Goal: Task Accomplishment & Management: Complete application form

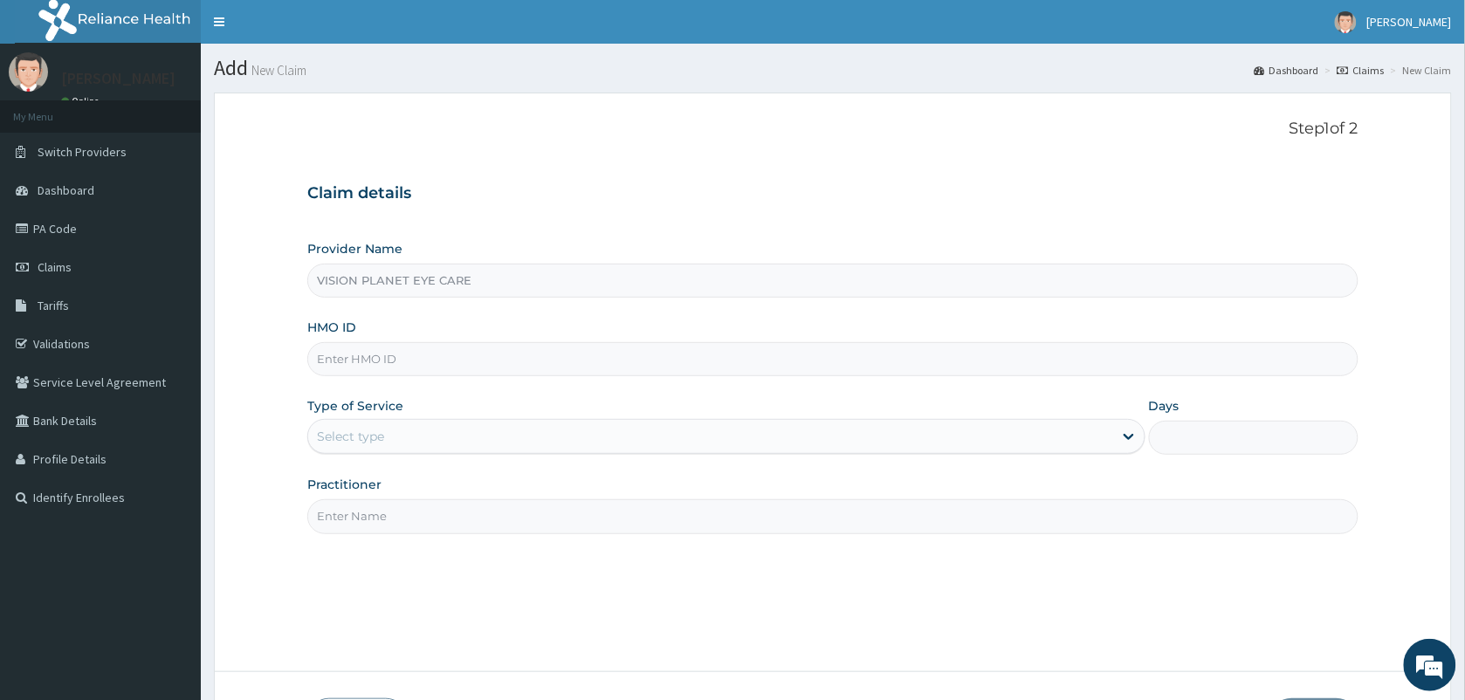
click at [380, 368] on input "HMO ID" at bounding box center [833, 359] width 1052 height 34
type input "ANL/10083/A"
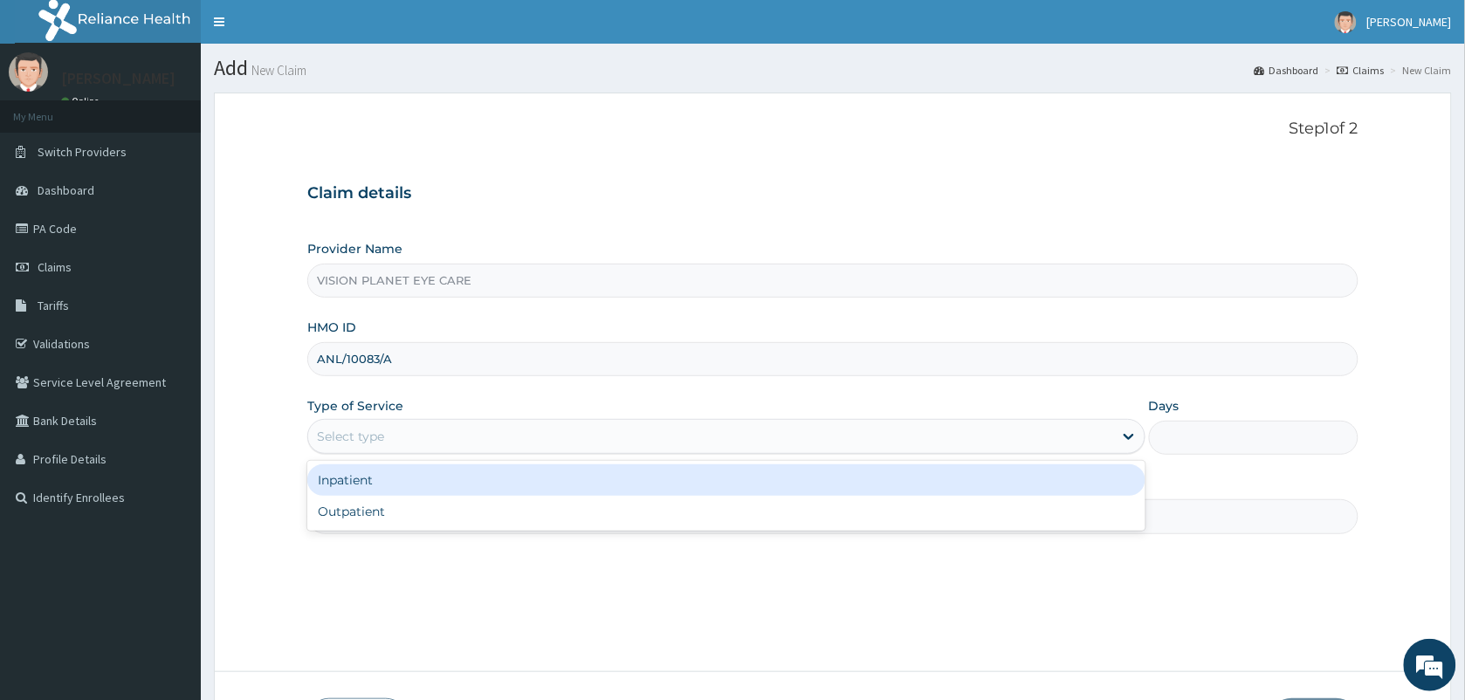
click at [452, 518] on div "Outpatient" at bounding box center [726, 511] width 838 height 31
type input "1"
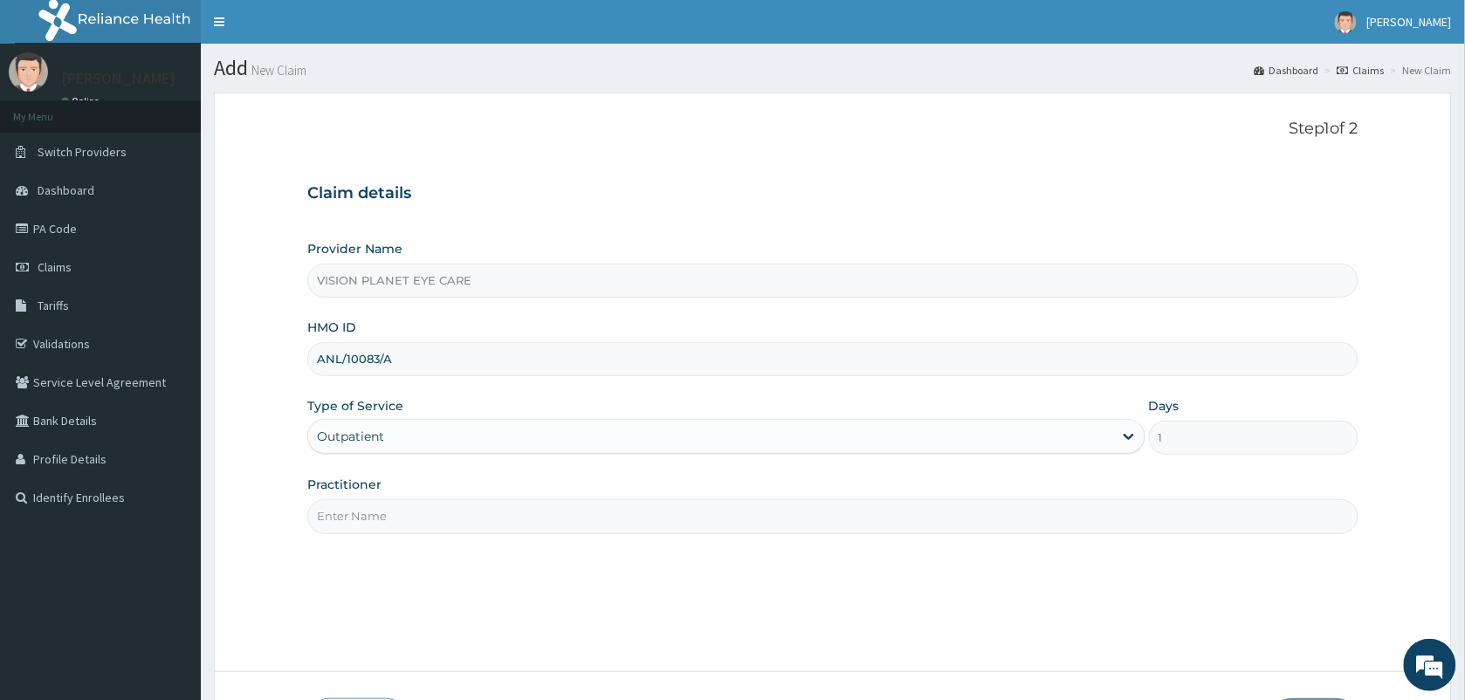
click at [507, 515] on input "Practitioner" at bounding box center [833, 517] width 1052 height 34
type input "DR NDIDI="
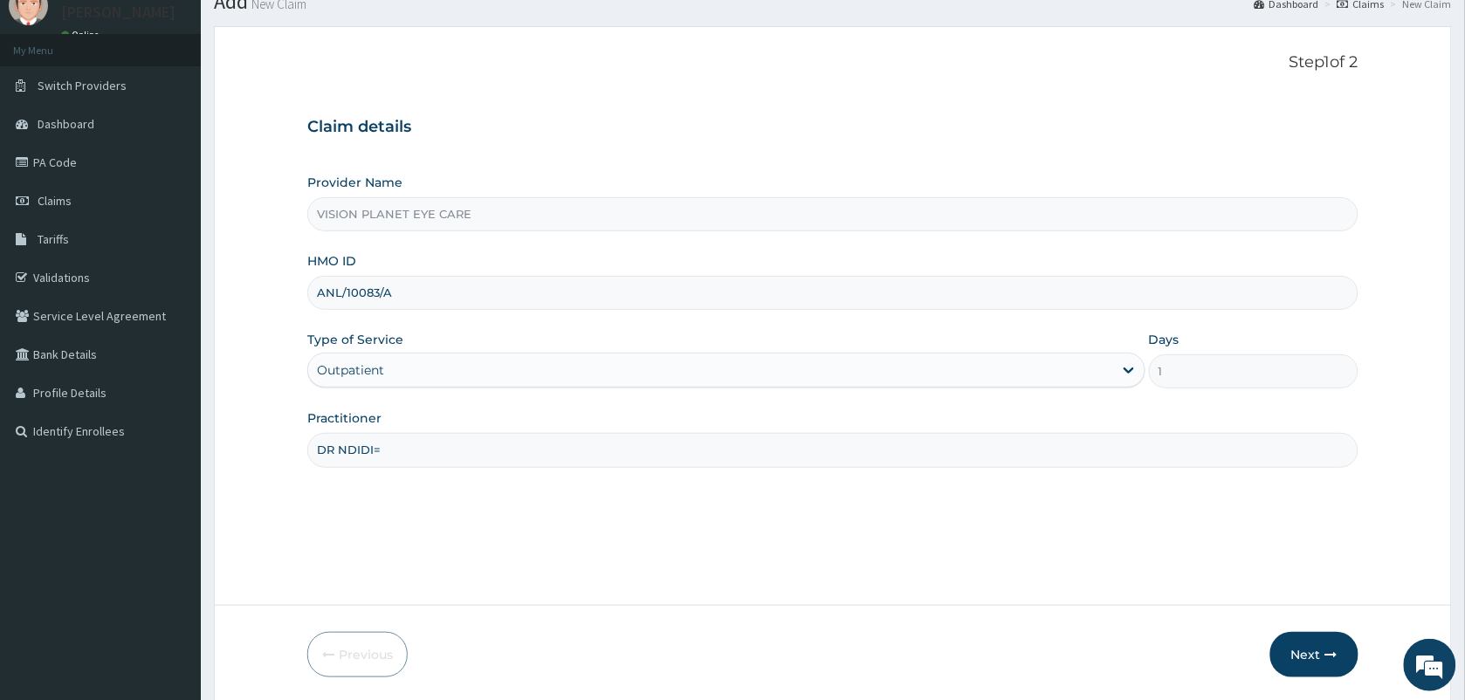
scroll to position [128, 0]
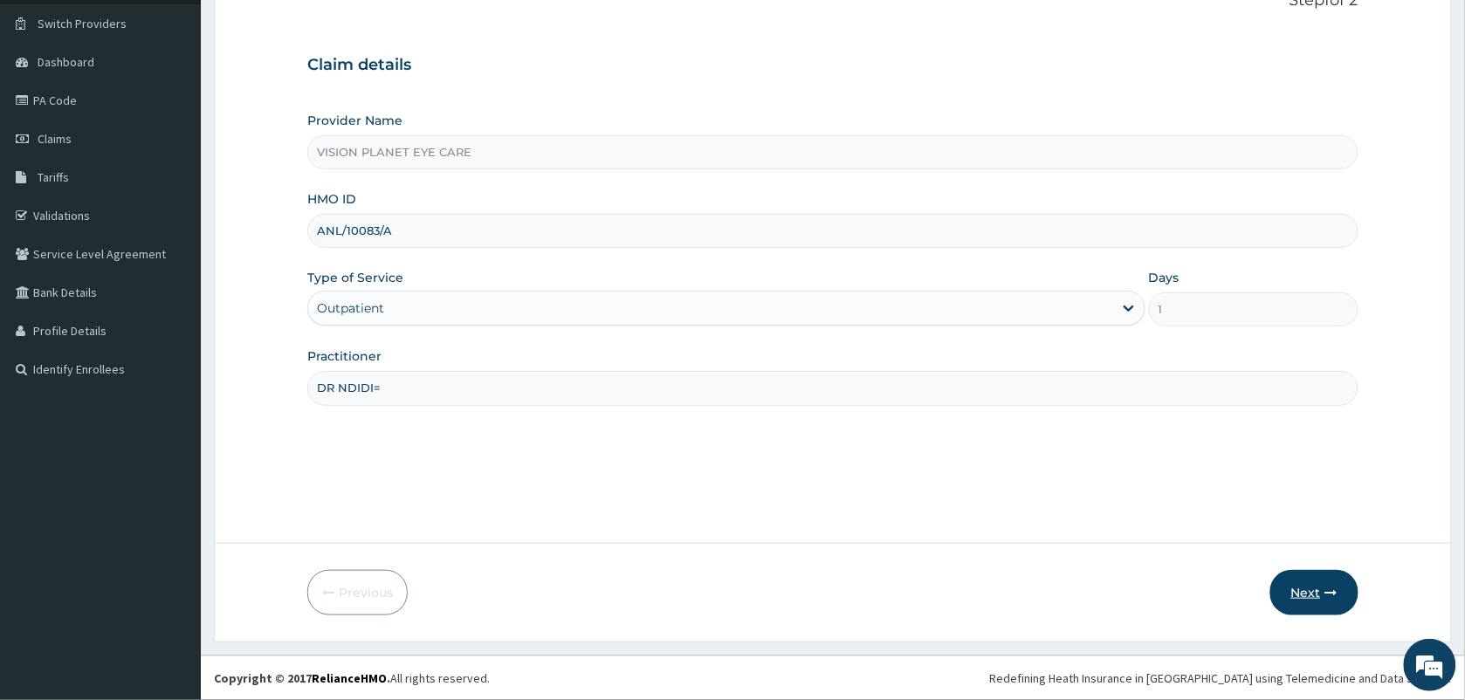
click at [1321, 570] on button "Next" at bounding box center [1315, 592] width 88 height 45
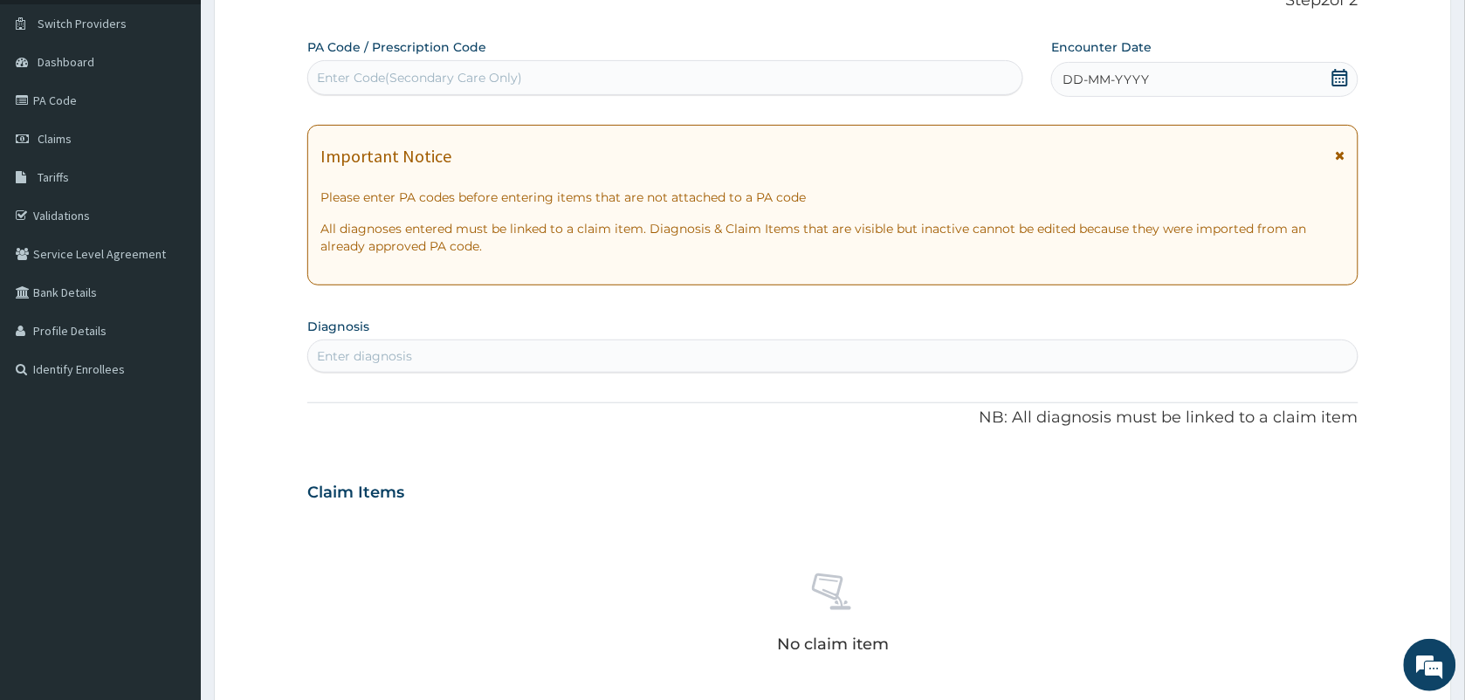
click at [1328, 71] on div "DD-MM-YYYY" at bounding box center [1205, 79] width 307 height 35
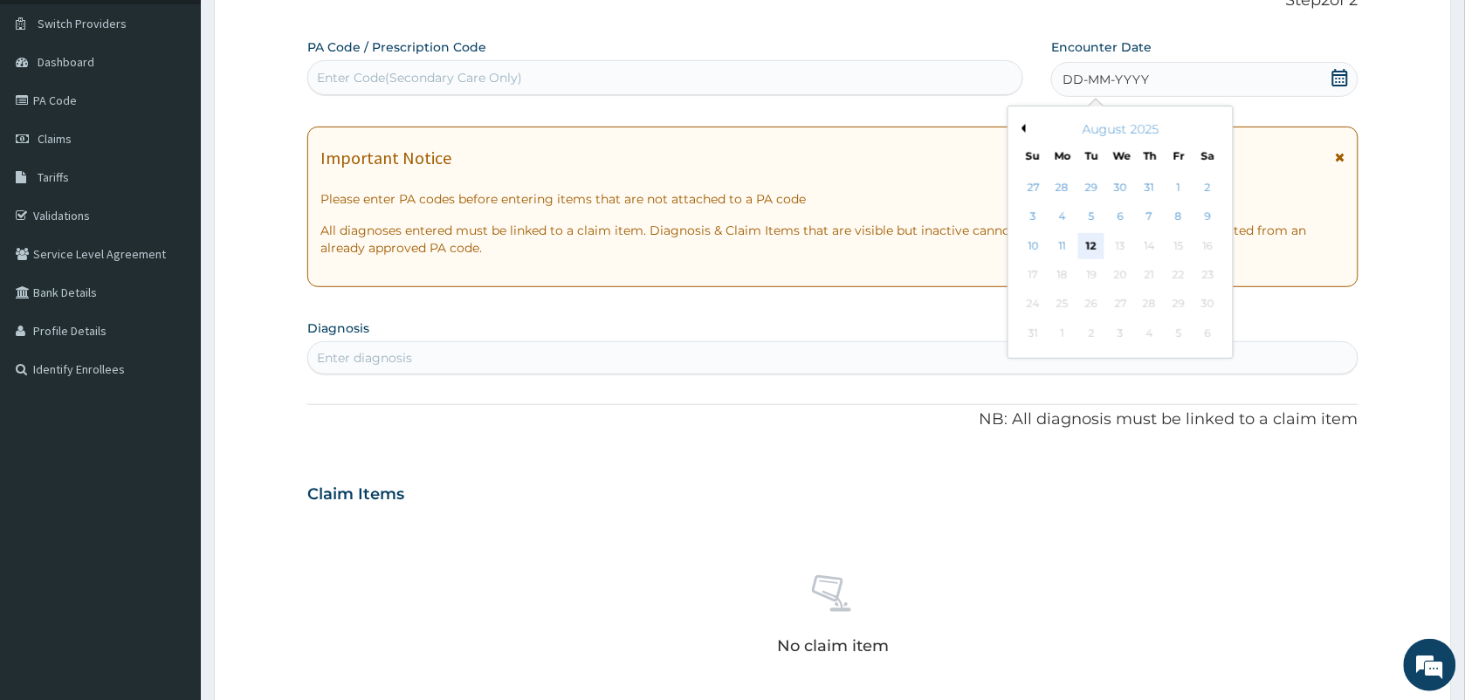
click at [1093, 255] on div "12" at bounding box center [1092, 246] width 26 height 26
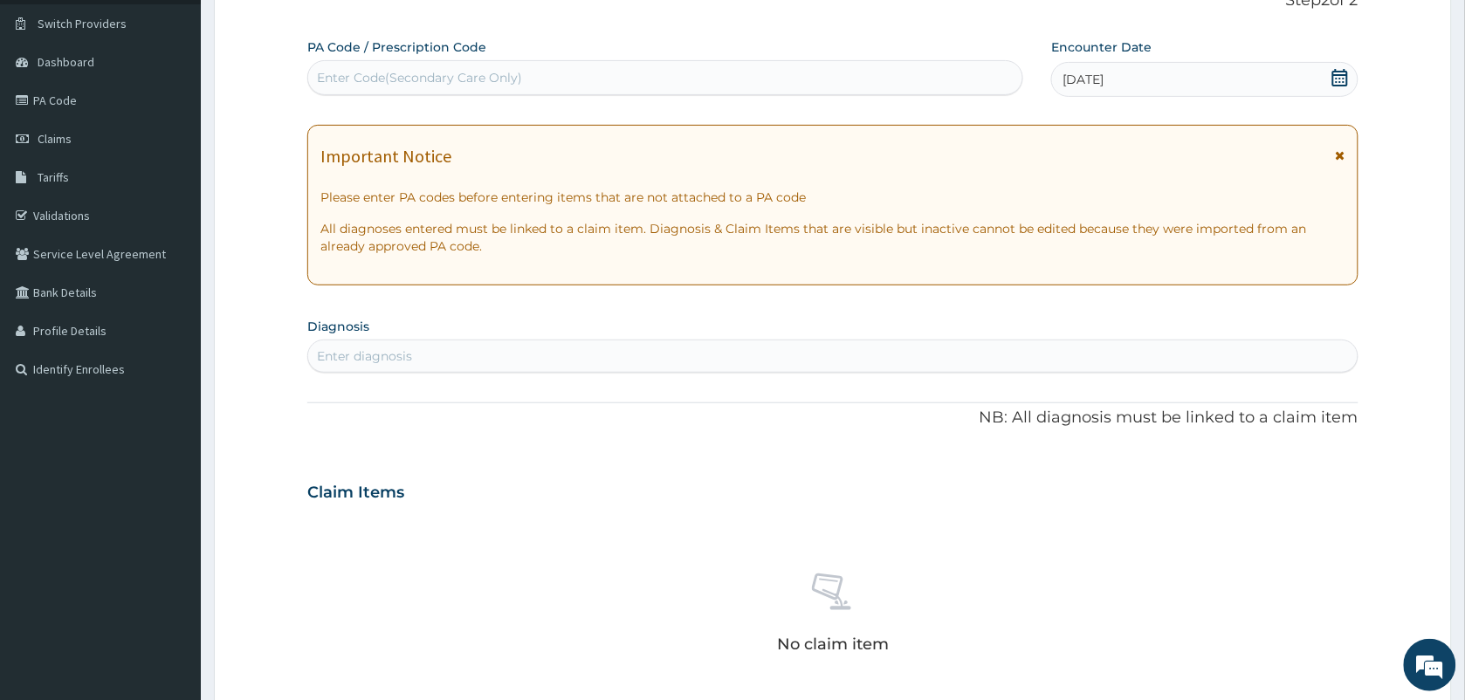
paste input "PA/3237D4"
type input "PA/3237D4"
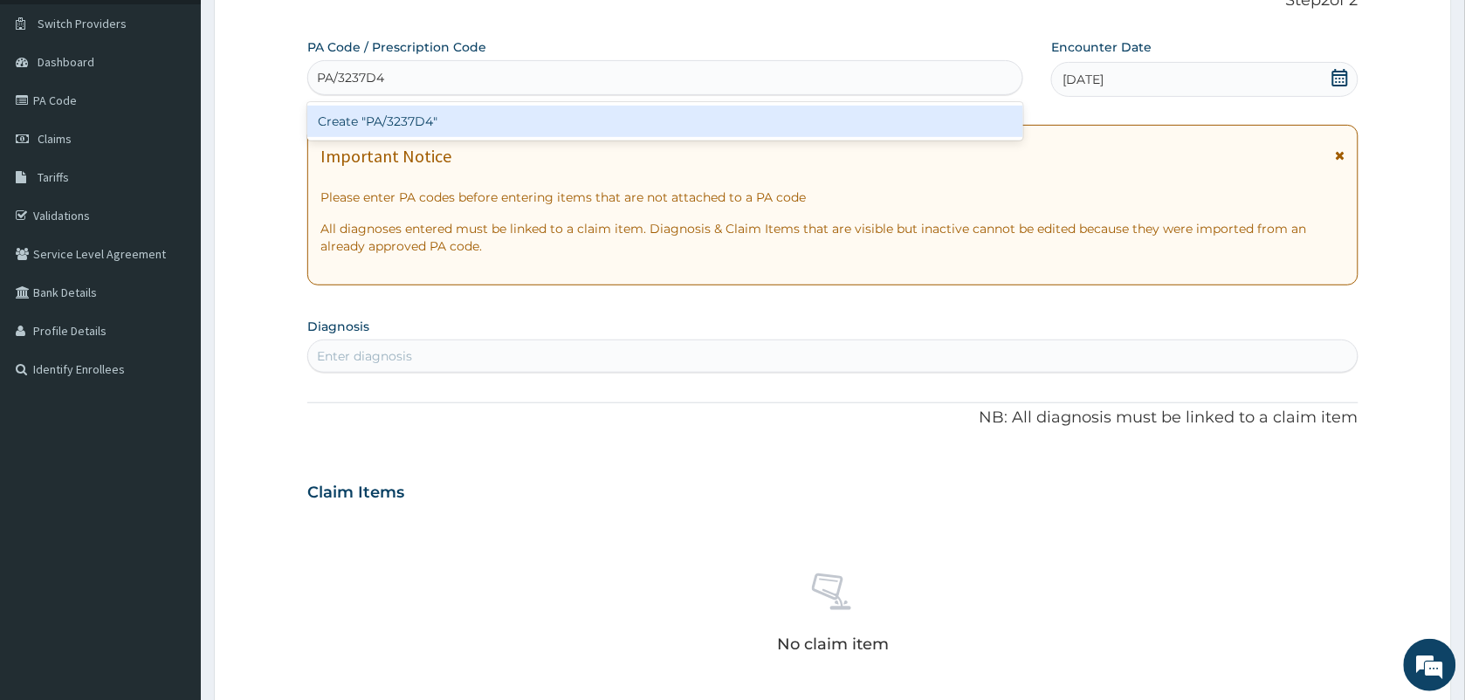
click at [472, 124] on div "Create "PA/3237D4"" at bounding box center [665, 121] width 716 height 31
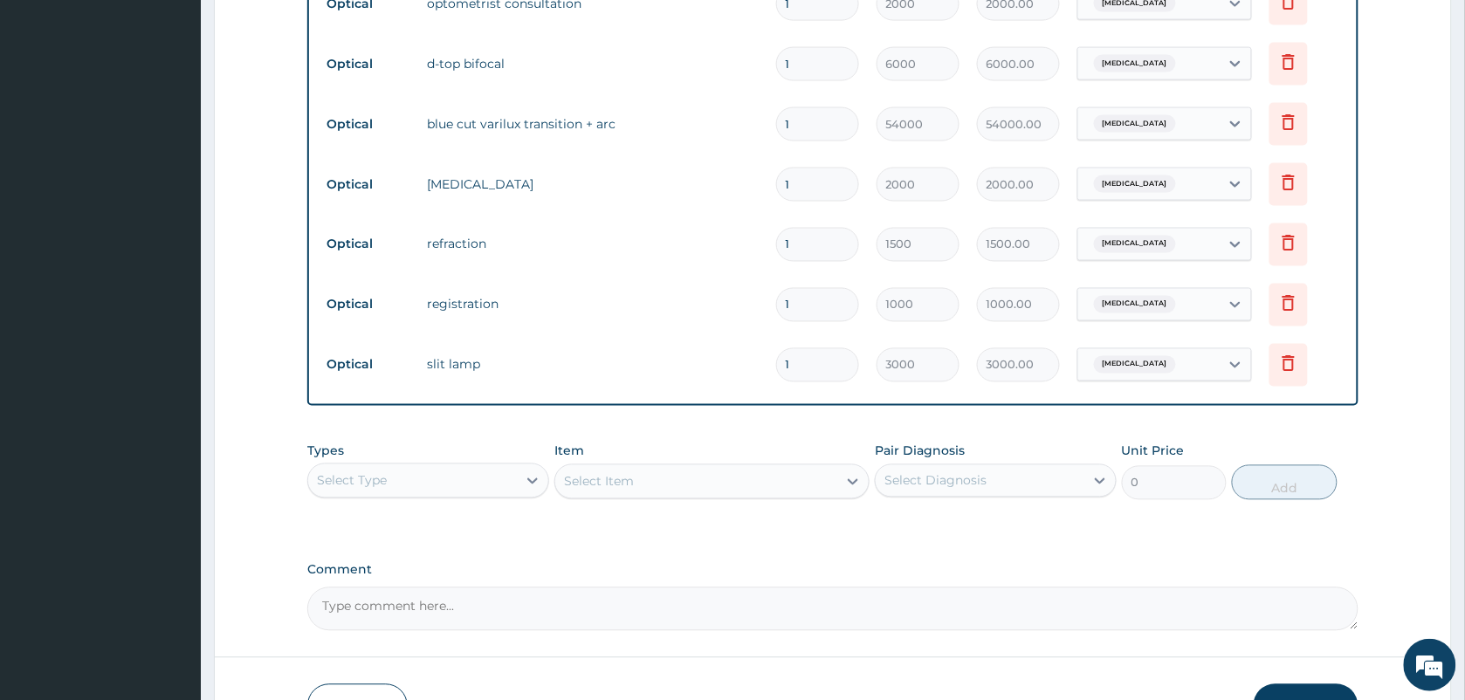
scroll to position [897, 0]
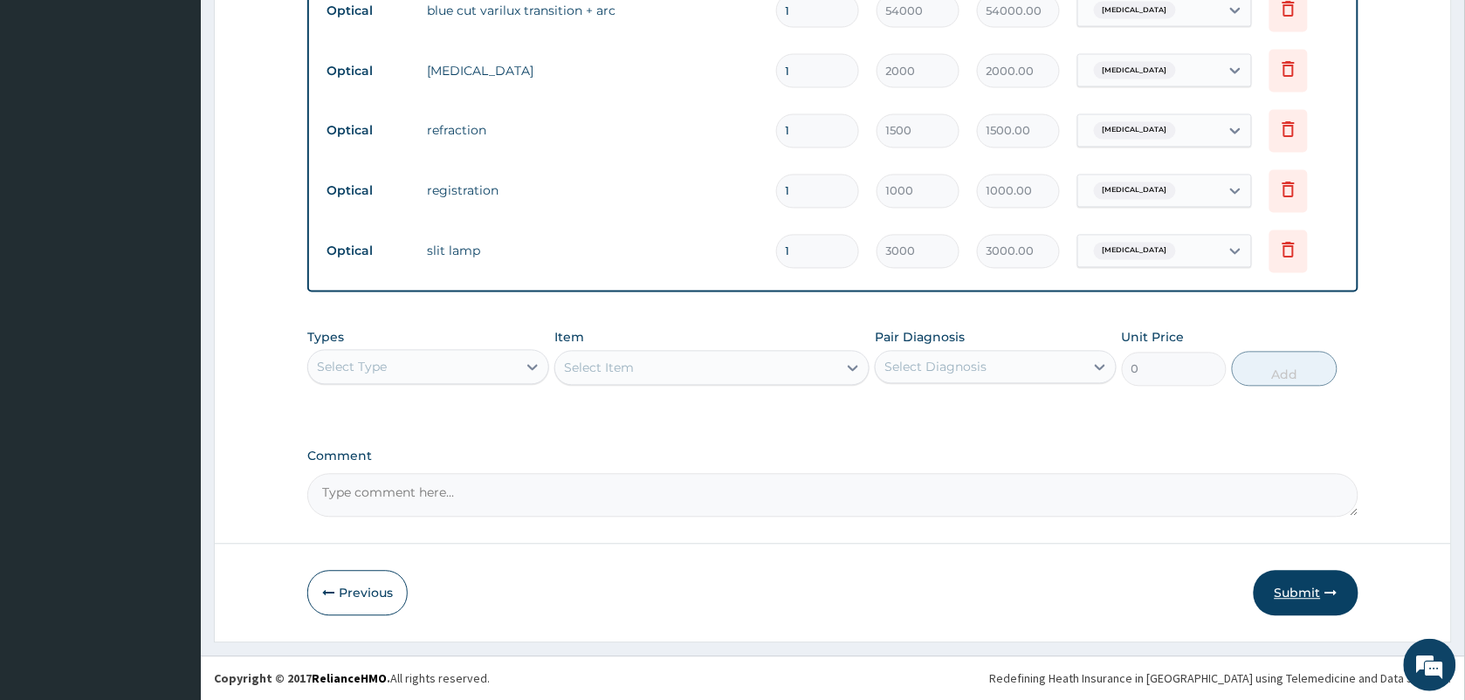
click at [1307, 590] on button "Submit" at bounding box center [1306, 593] width 105 height 45
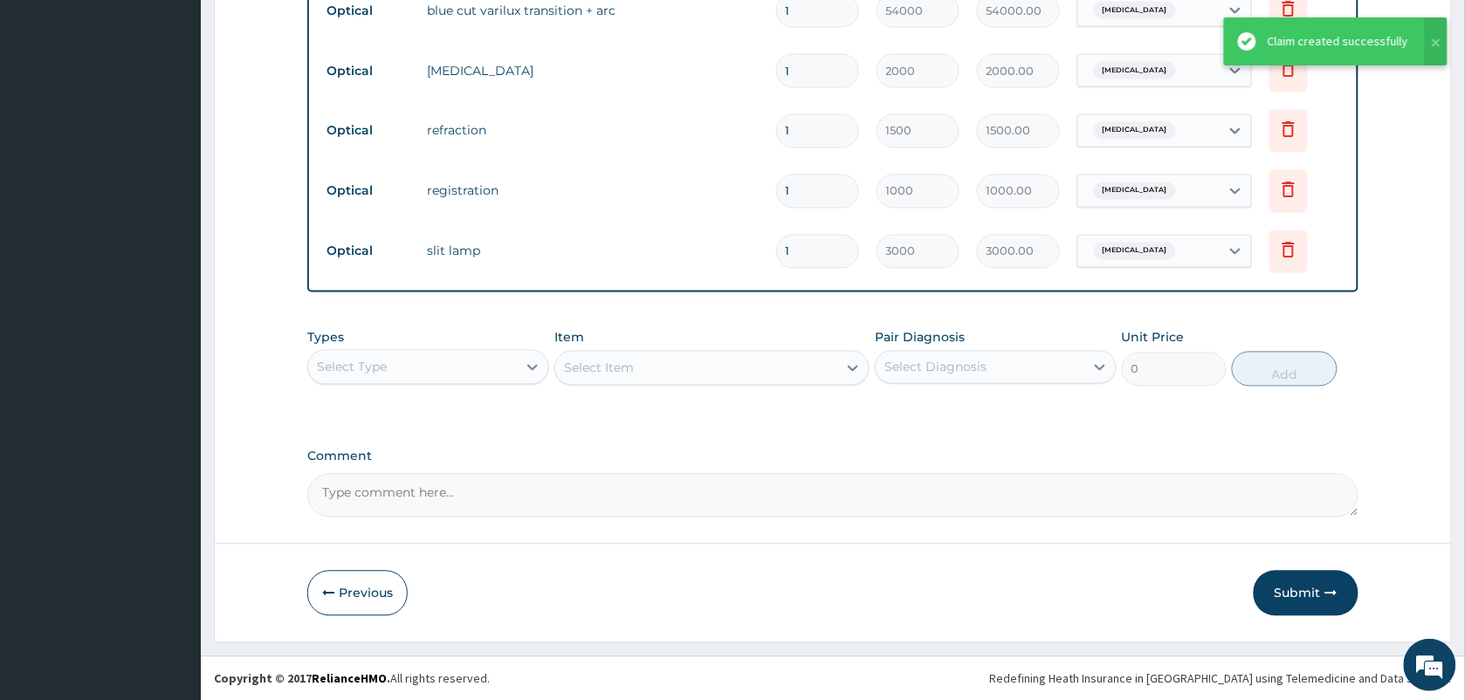
click at [1310, 32] on div "Claim created successfully" at bounding box center [1338, 41] width 141 height 18
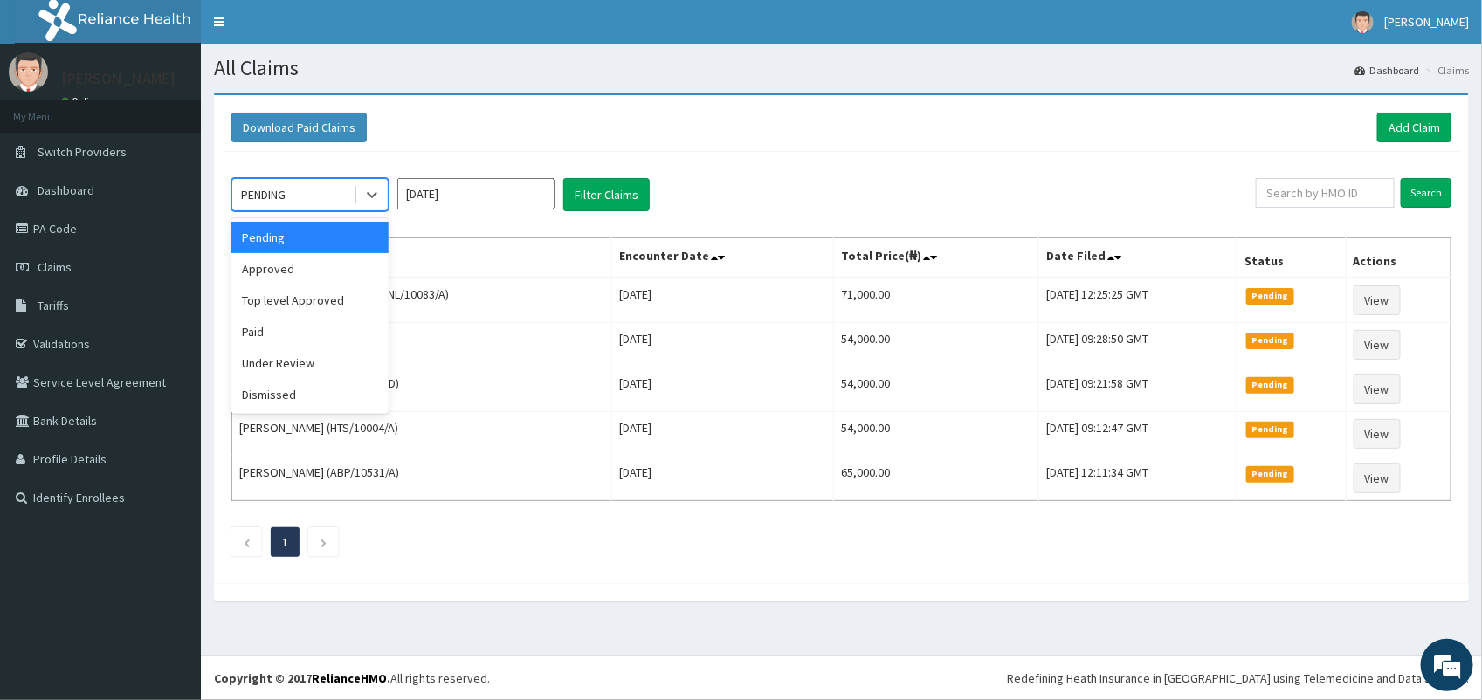
click at [323, 275] on div "Approved" at bounding box center [309, 268] width 157 height 31
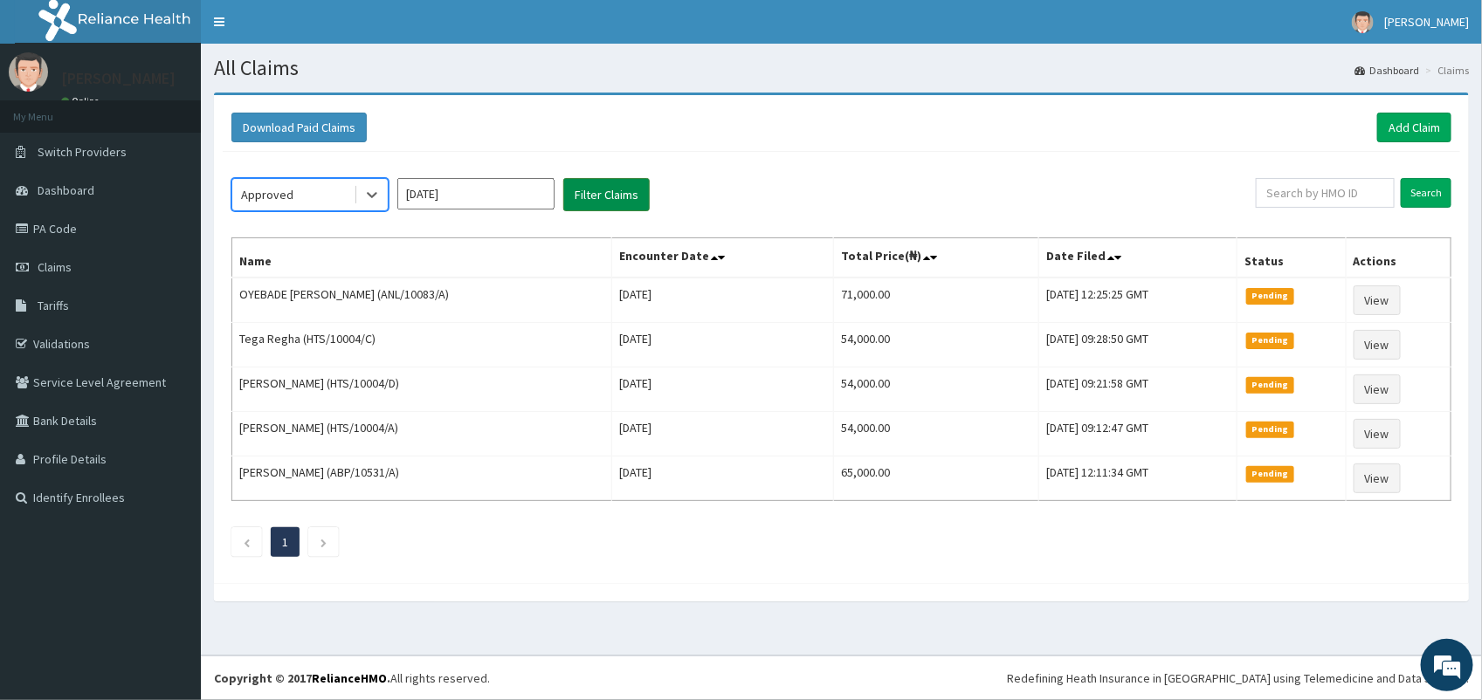
click at [599, 185] on button "Filter Claims" at bounding box center [606, 194] width 86 height 33
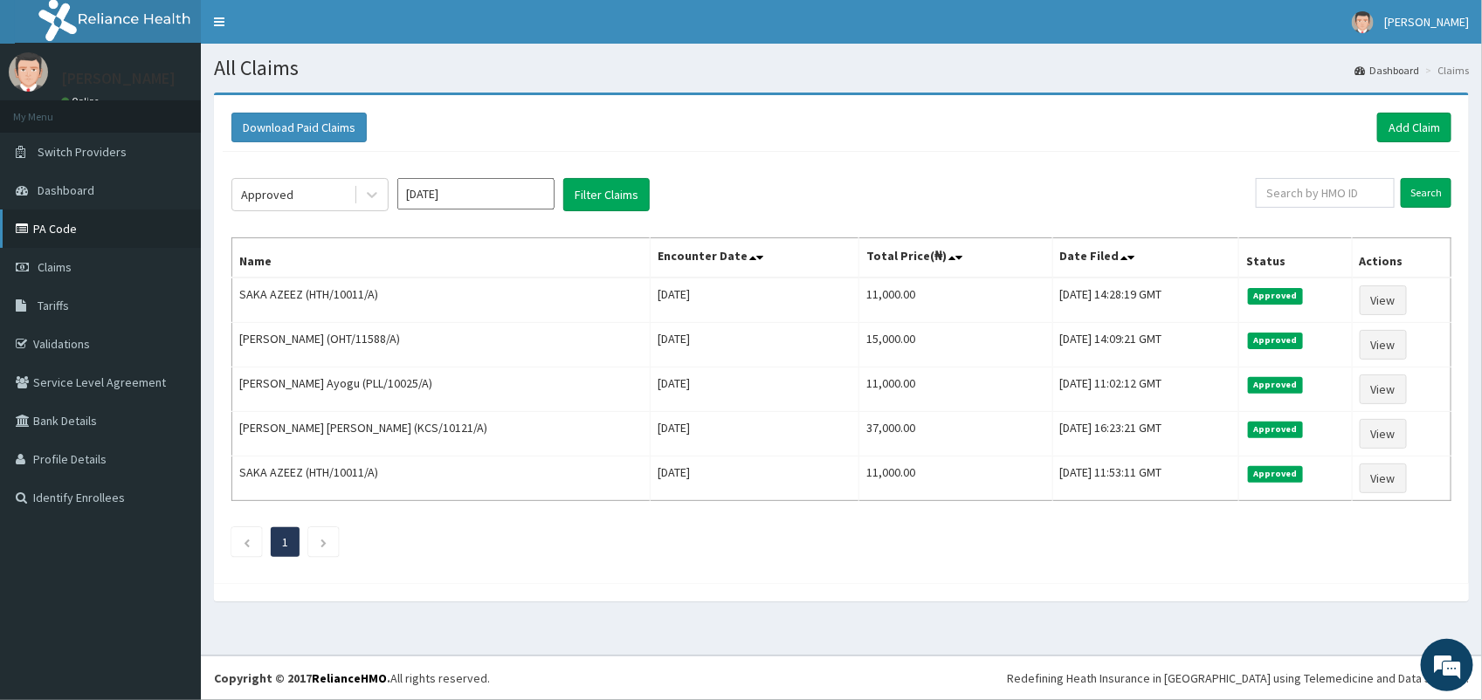
click at [59, 231] on link "PA Code" at bounding box center [100, 229] width 201 height 38
